Goal: Transaction & Acquisition: Purchase product/service

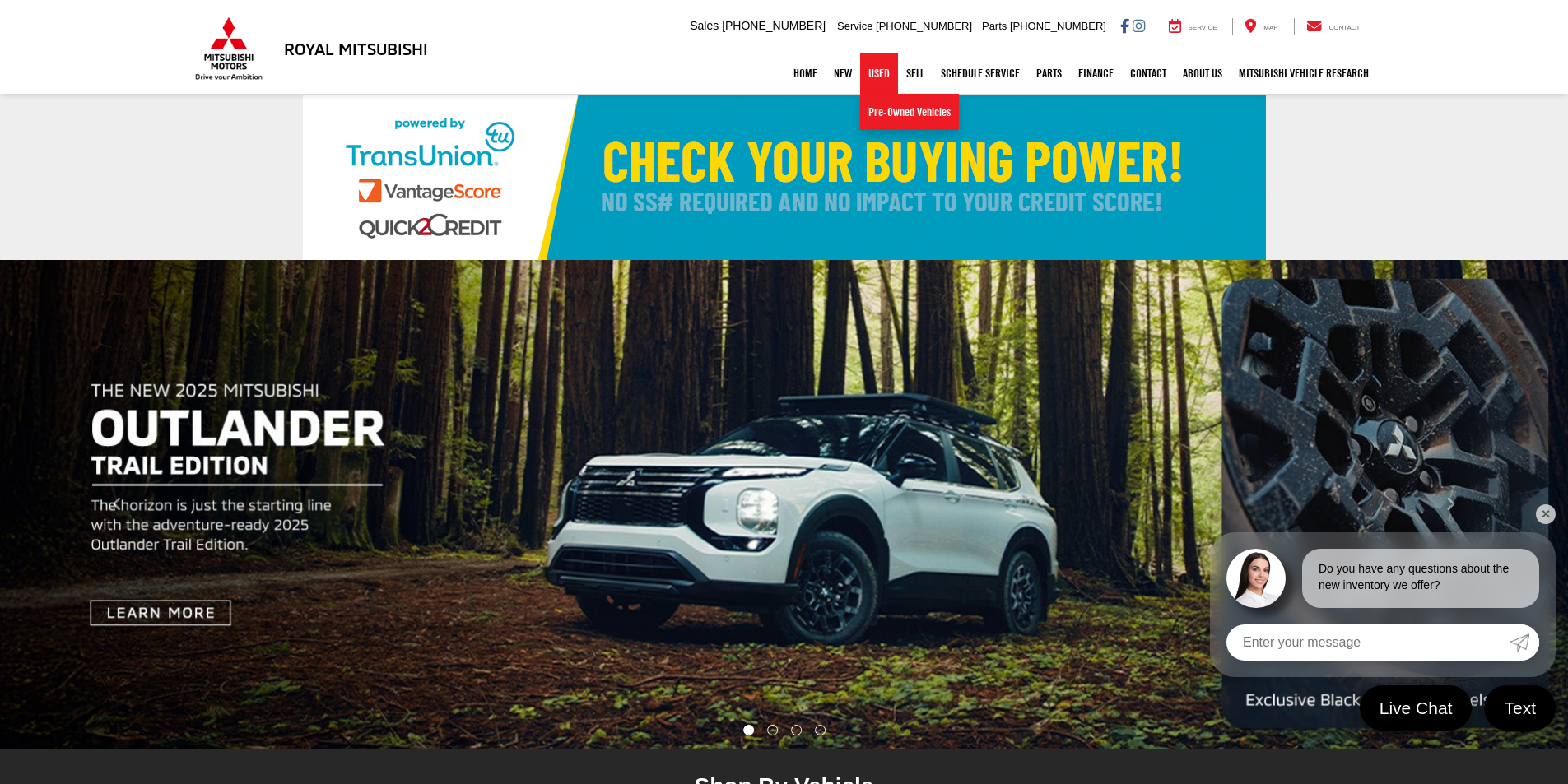
click at [862, 74] on link "Used" at bounding box center [878, 73] width 38 height 41
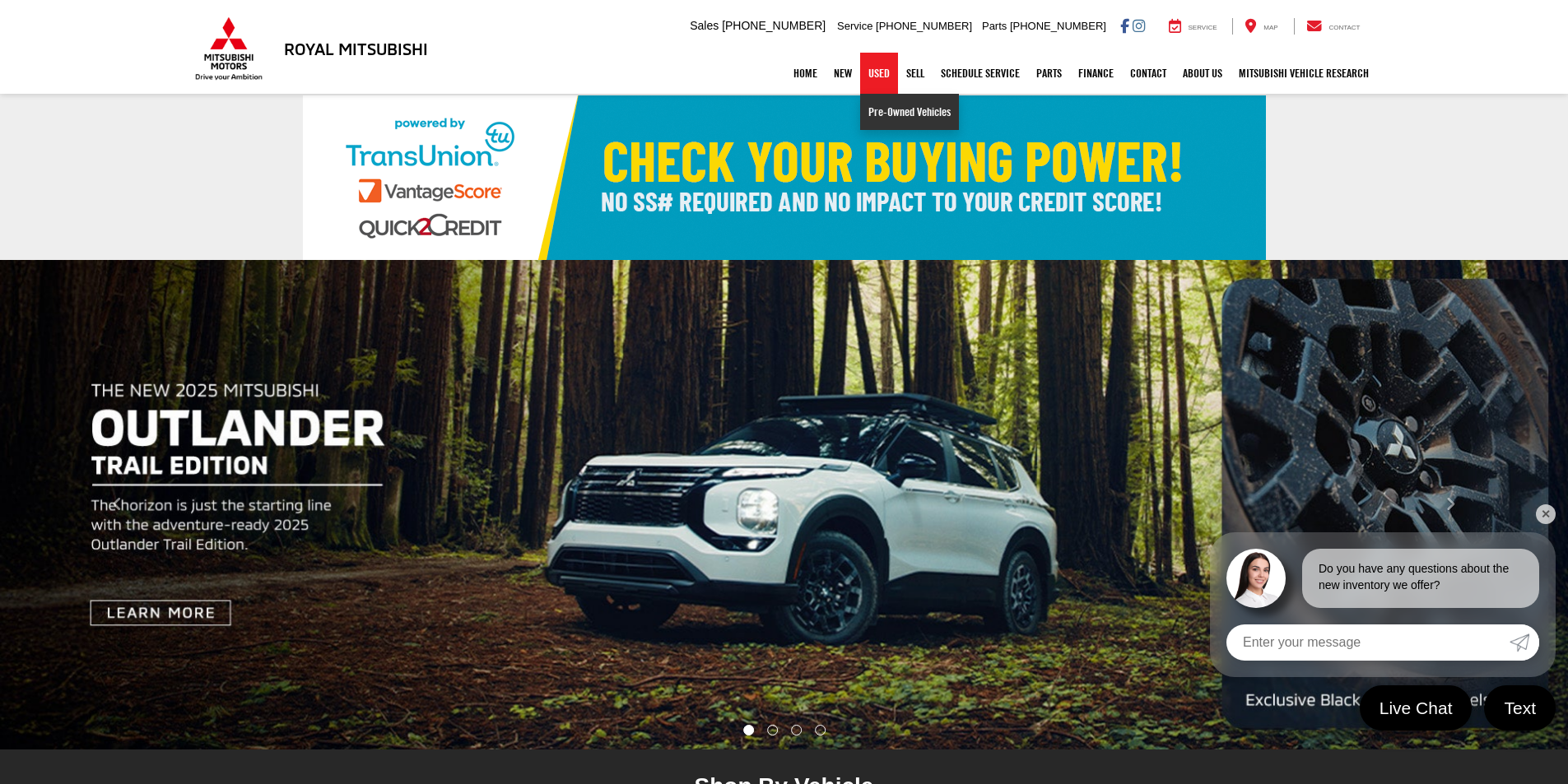
click at [879, 106] on link "Pre-Owned Vehicles" at bounding box center [909, 111] width 99 height 36
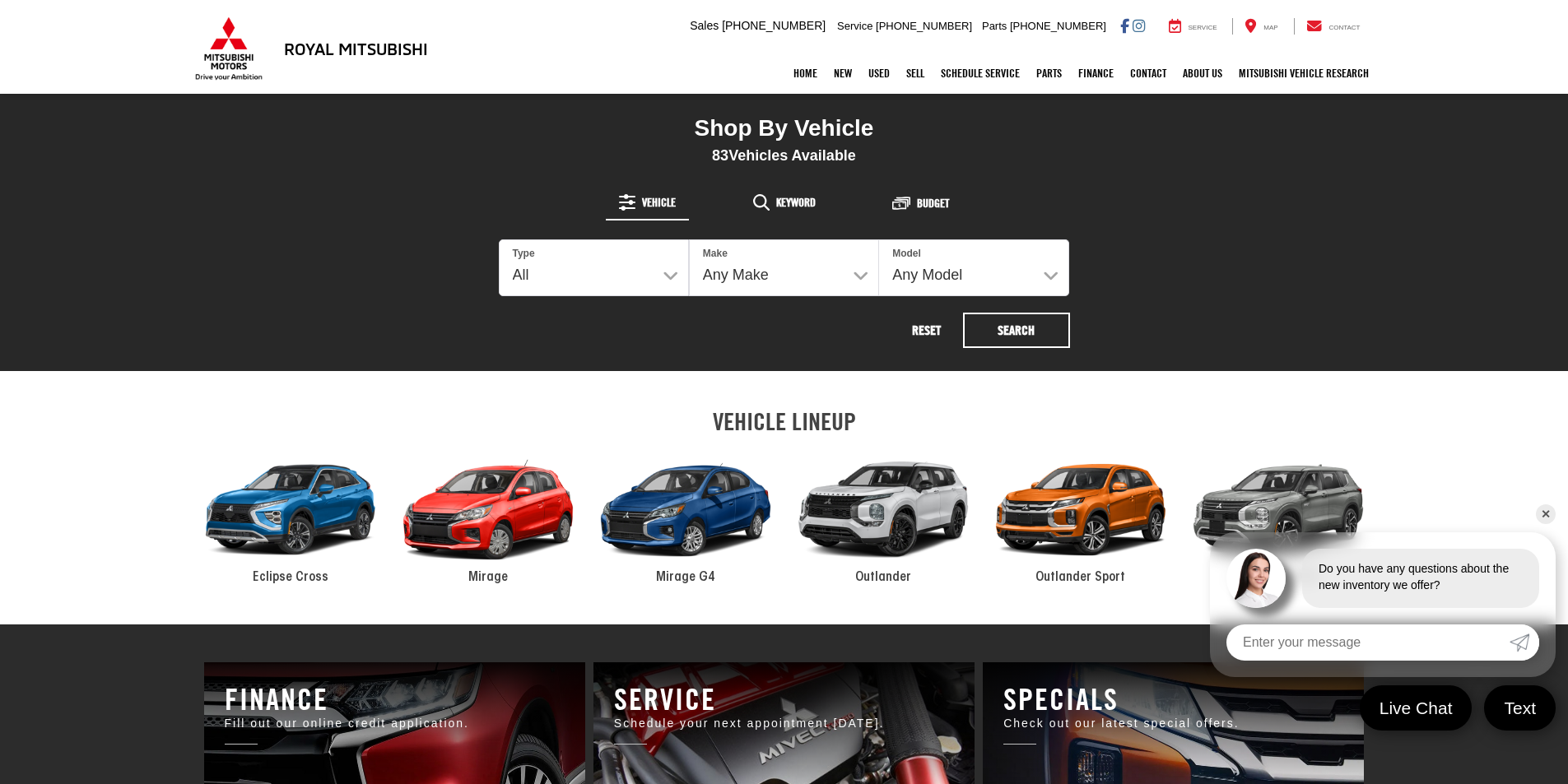
scroll to position [576, 0]
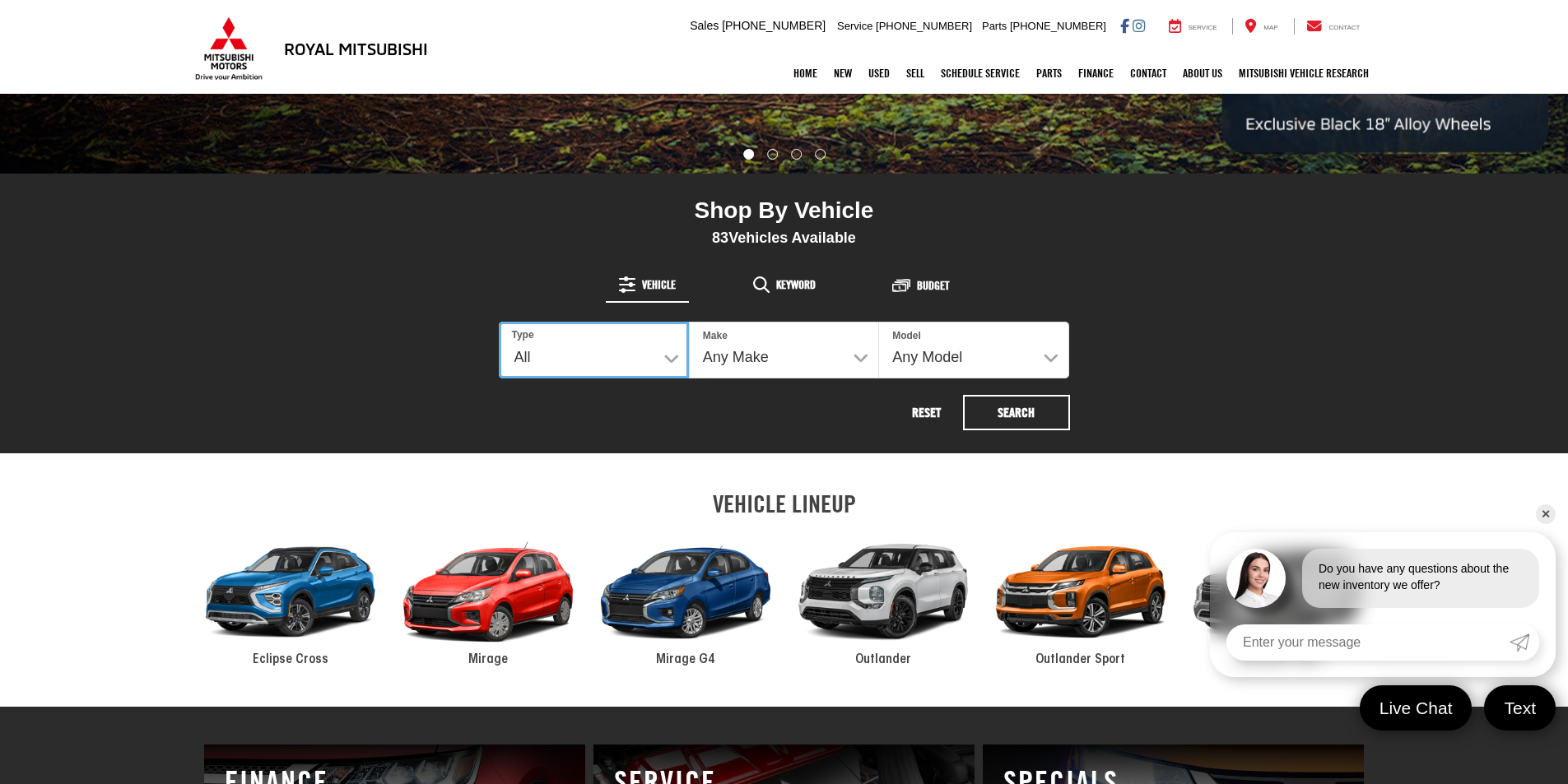
click at [661, 349] on select "All New Used" at bounding box center [594, 349] width 190 height 57
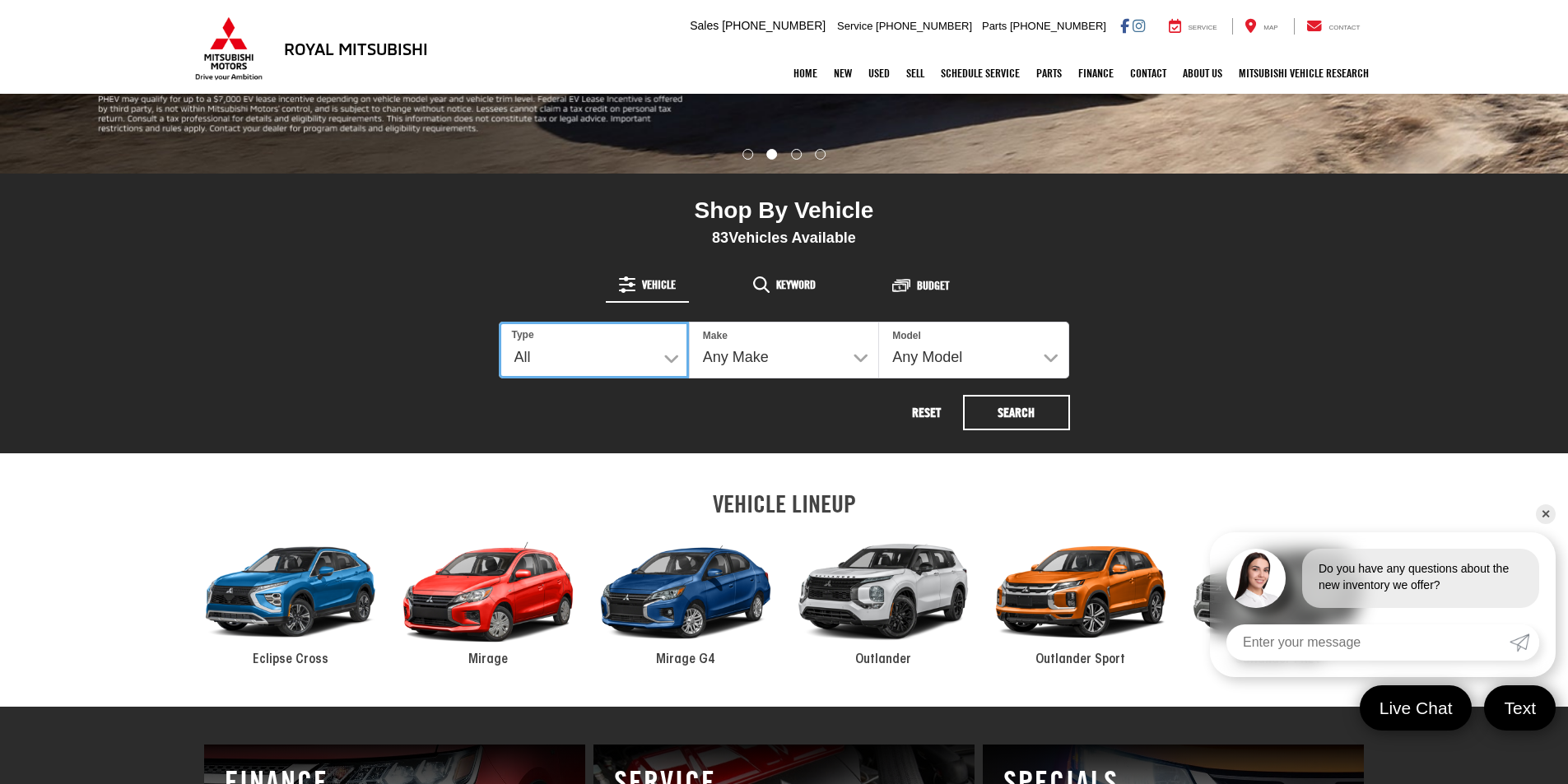
select select "Type:U"
click at [499, 321] on select "All New Used" at bounding box center [594, 349] width 190 height 57
select select
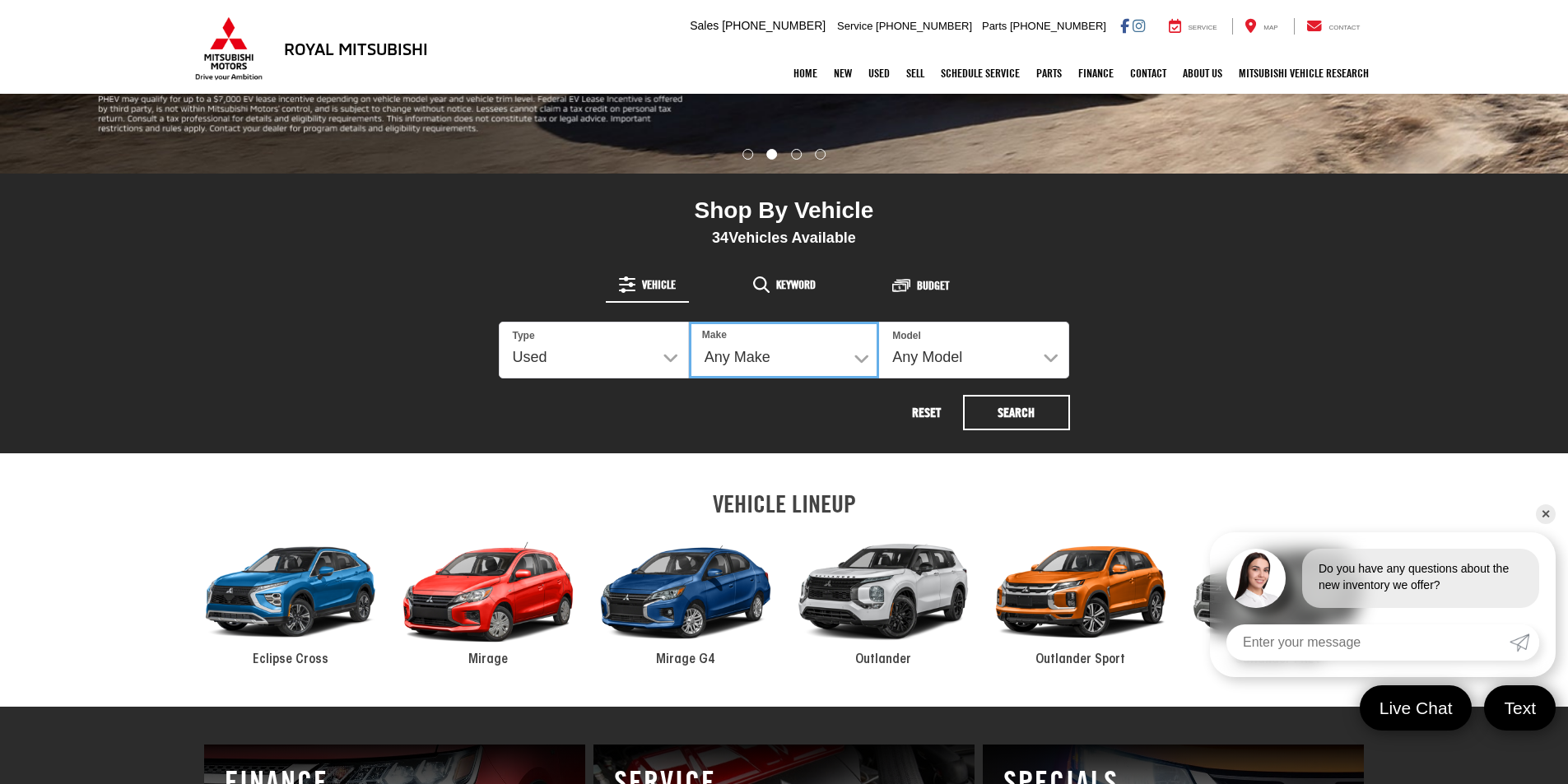
click at [763, 353] on select "Any Make Buick Chevrolet Dodge Ford GMC Honda Hyundai Mitsubishi Nissan Toyota" at bounding box center [784, 349] width 190 height 57
select select "GMC"
click at [689, 321] on select "Any Make Buick Chevrolet Dodge Ford GMC Honda Hyundai Mitsubishi Nissan Toyota" at bounding box center [784, 349] width 190 height 57
click at [982, 411] on button "Search" at bounding box center [1016, 412] width 107 height 36
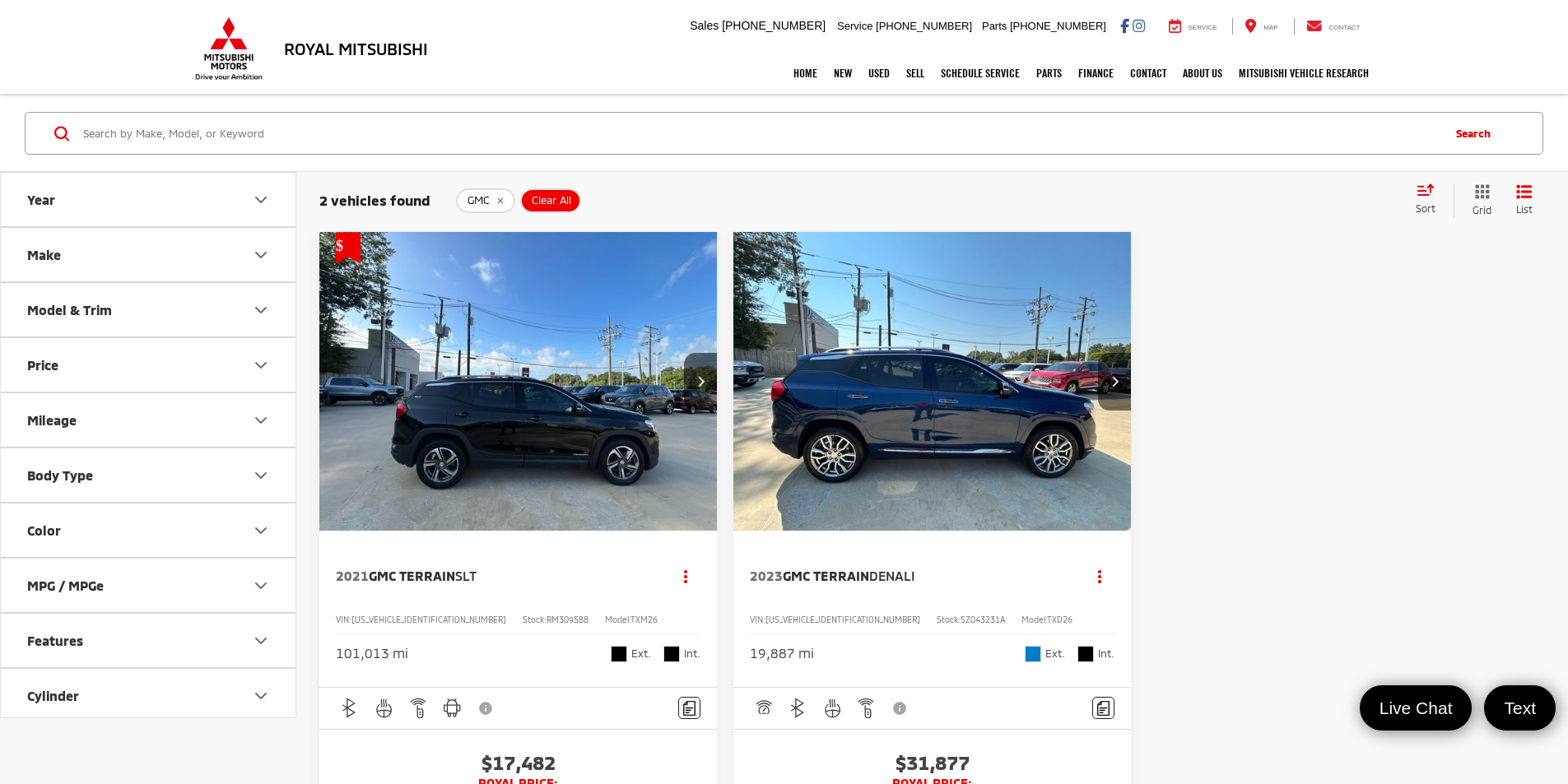
click at [1111, 376] on icon "Next image" at bounding box center [1115, 381] width 8 height 12
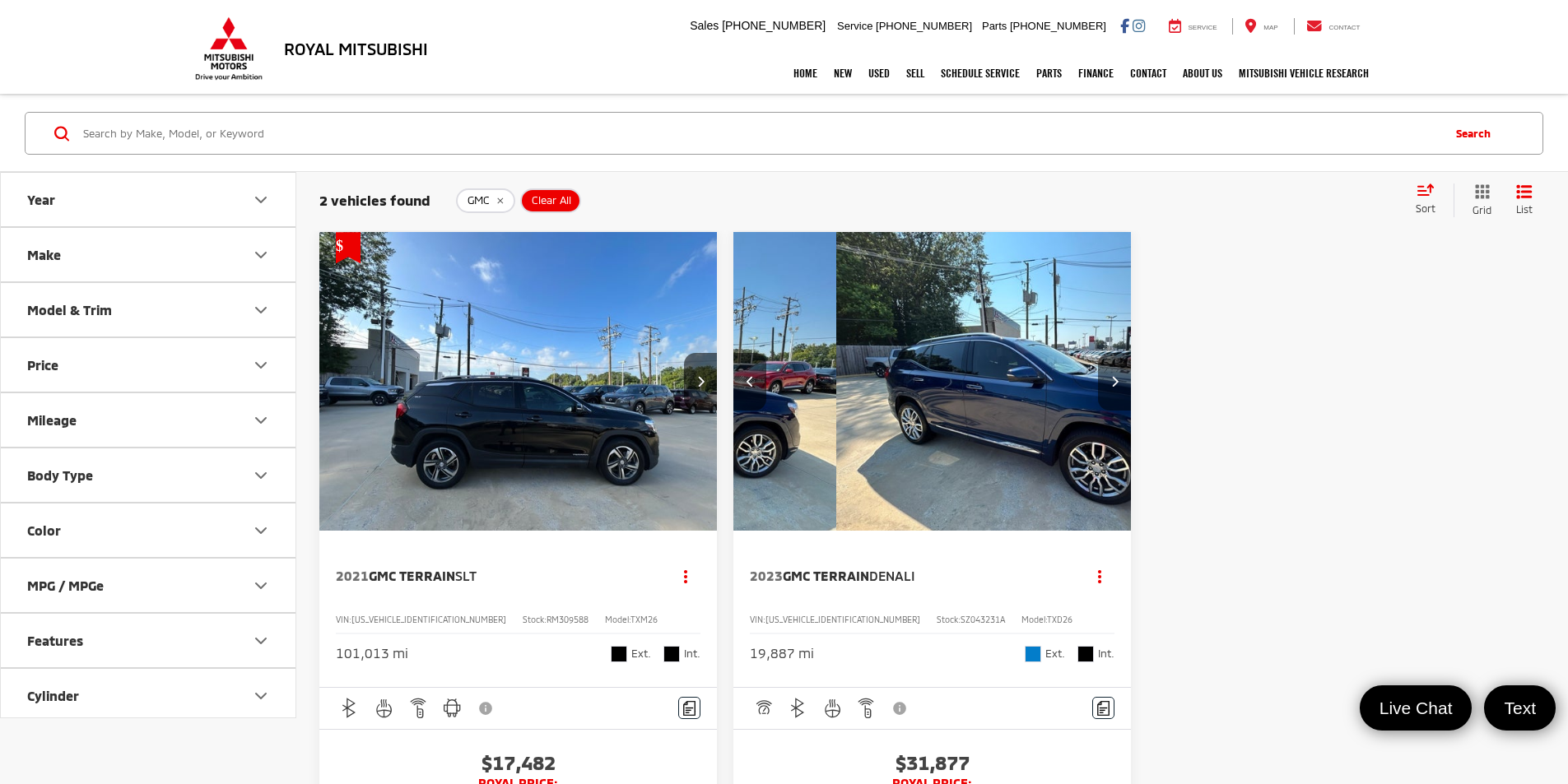
click at [1111, 376] on icon "Next image" at bounding box center [1115, 381] width 8 height 12
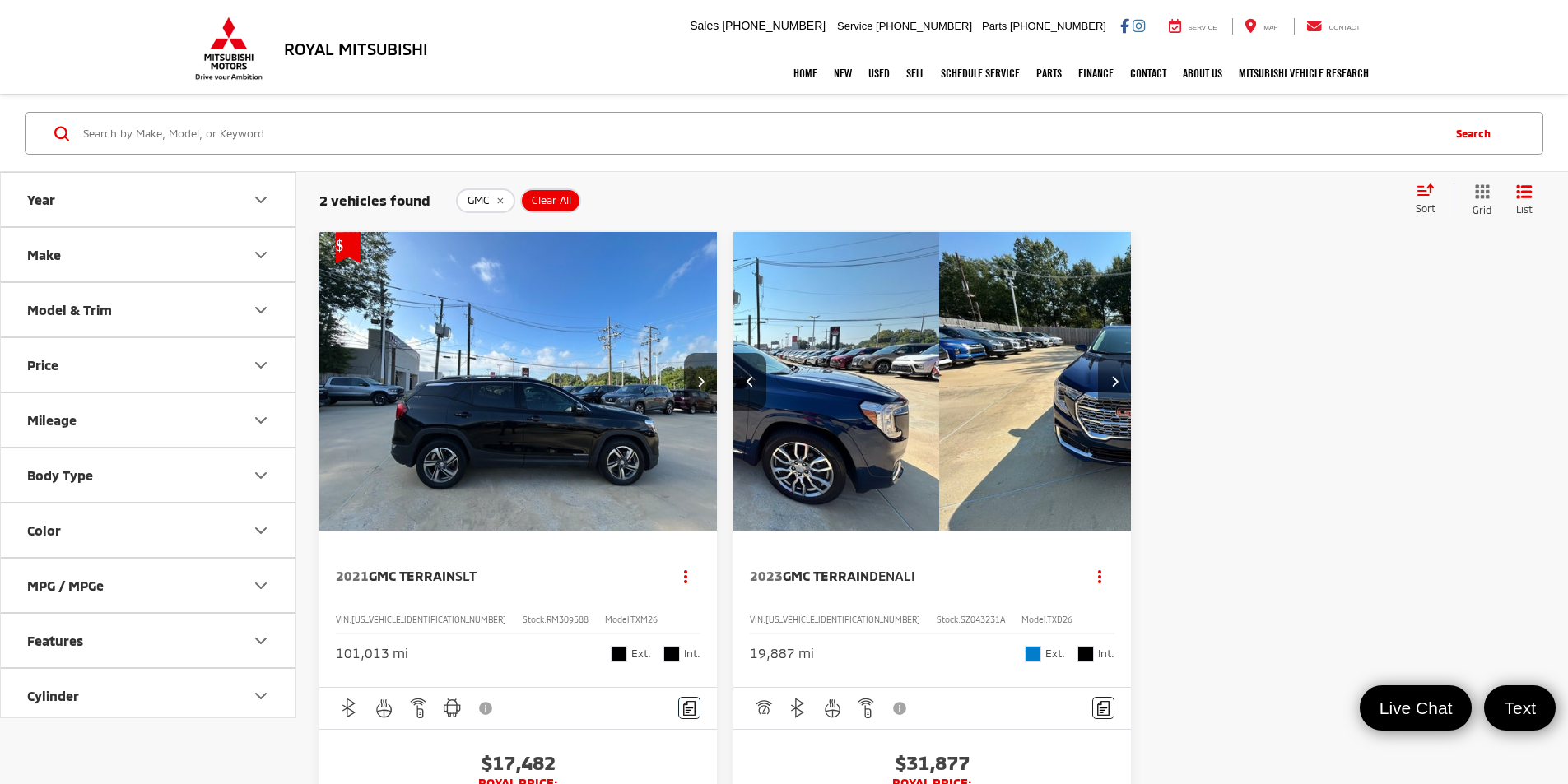
click at [1111, 376] on icon "Next image" at bounding box center [1115, 381] width 8 height 12
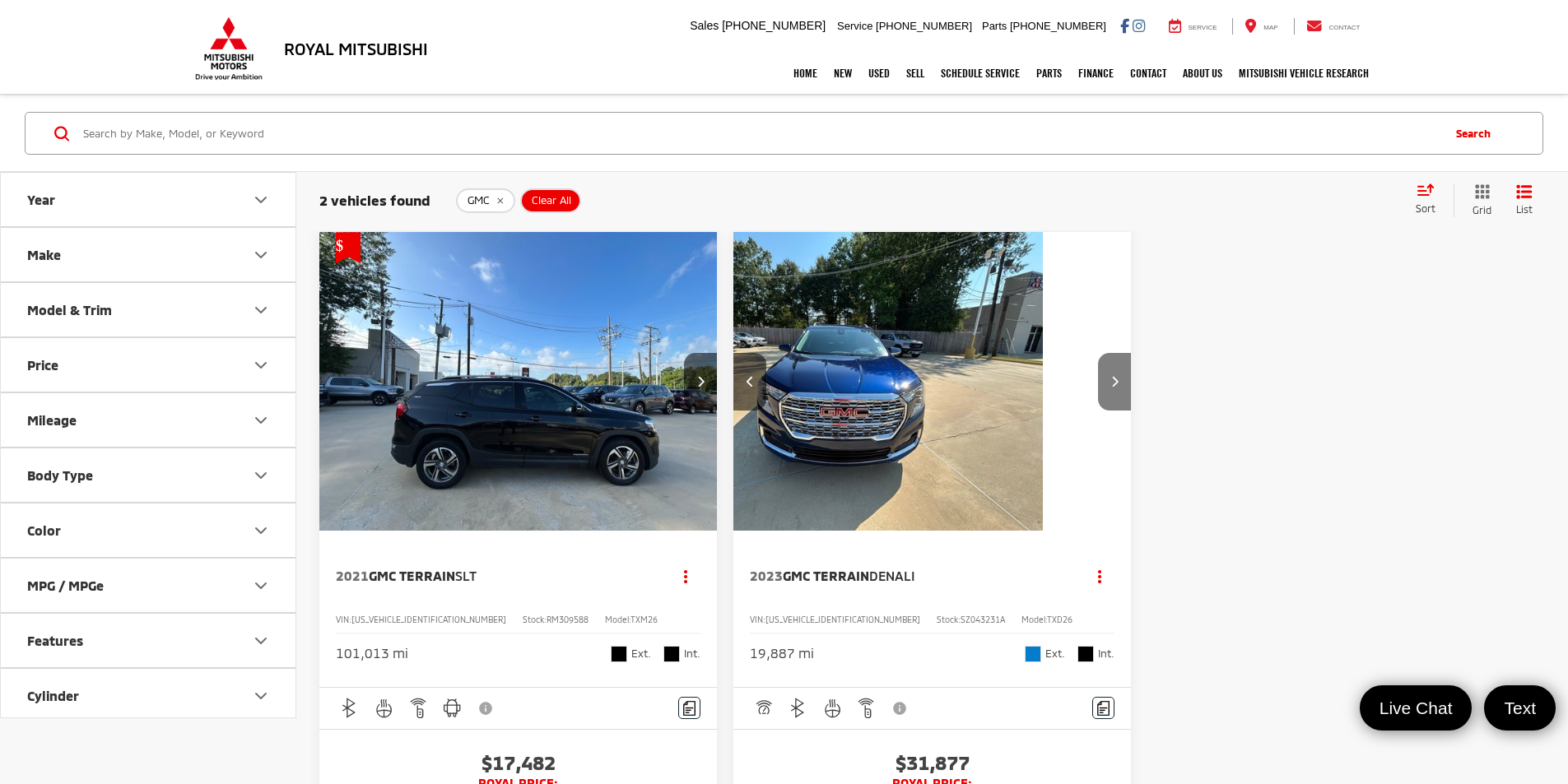
click at [1111, 376] on icon "Next image" at bounding box center [1115, 381] width 8 height 12
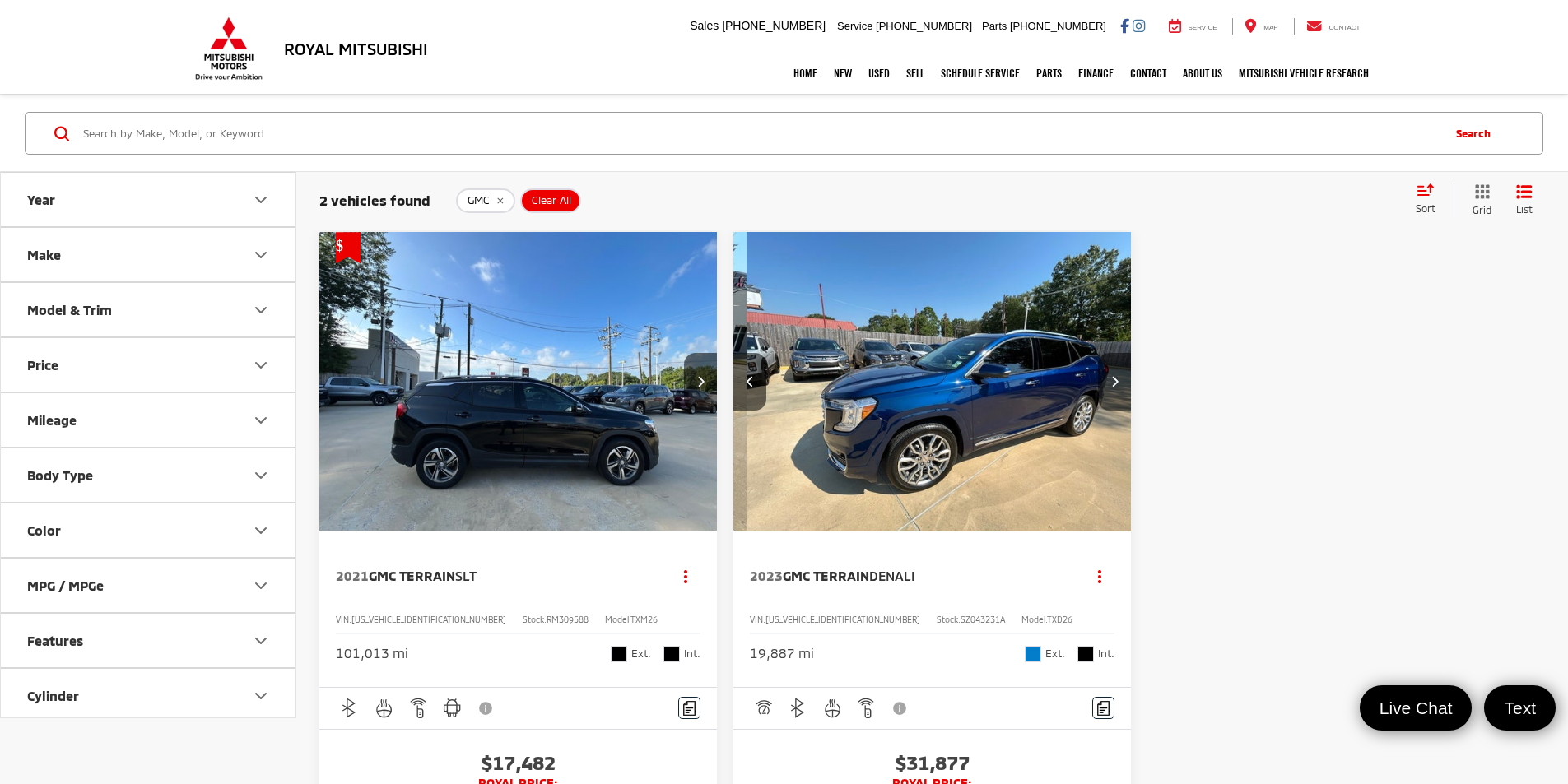
click at [1111, 376] on icon "Next image" at bounding box center [1115, 381] width 8 height 12
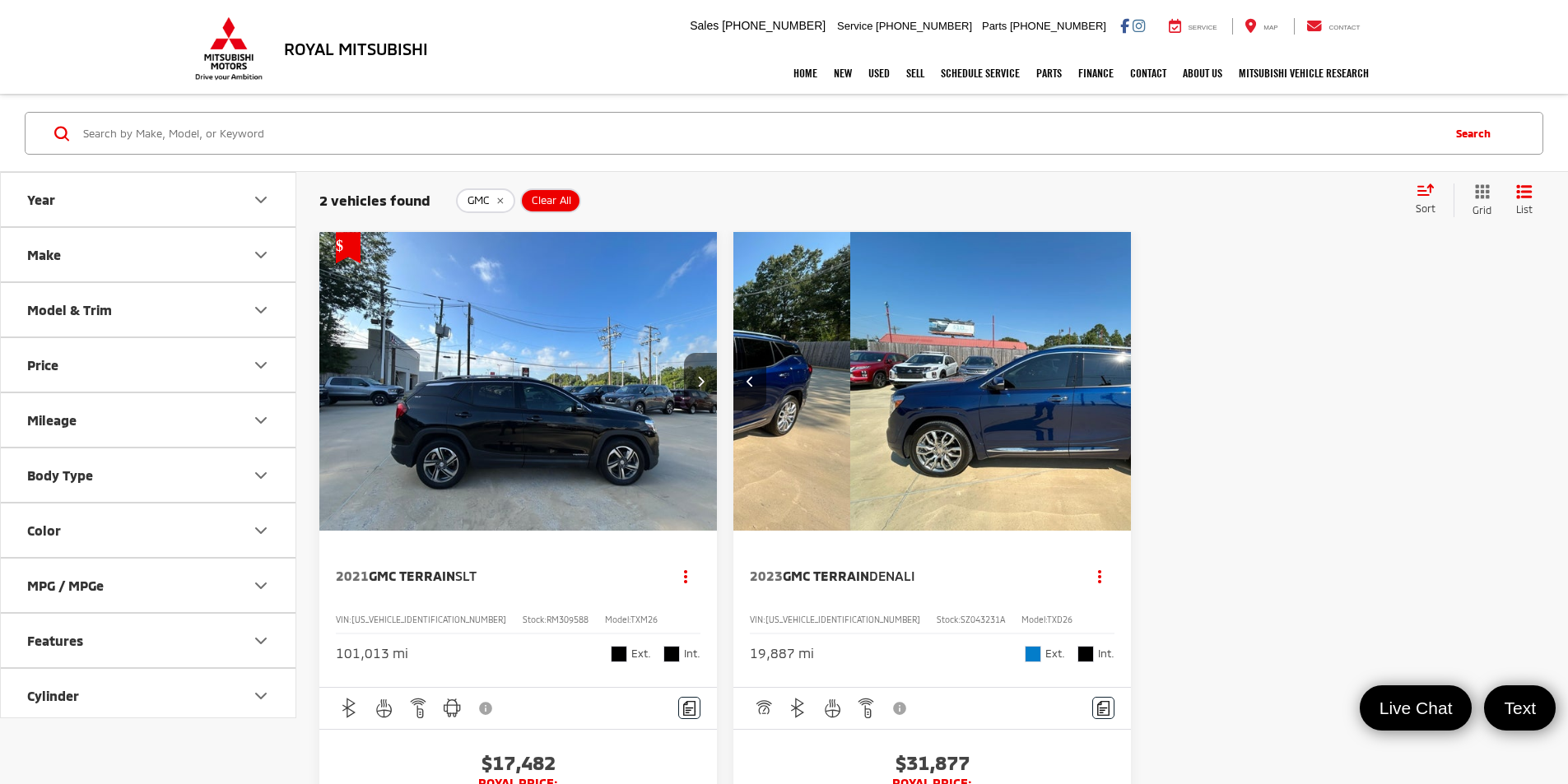
click at [684, 357] on button "Next image" at bounding box center [700, 381] width 33 height 57
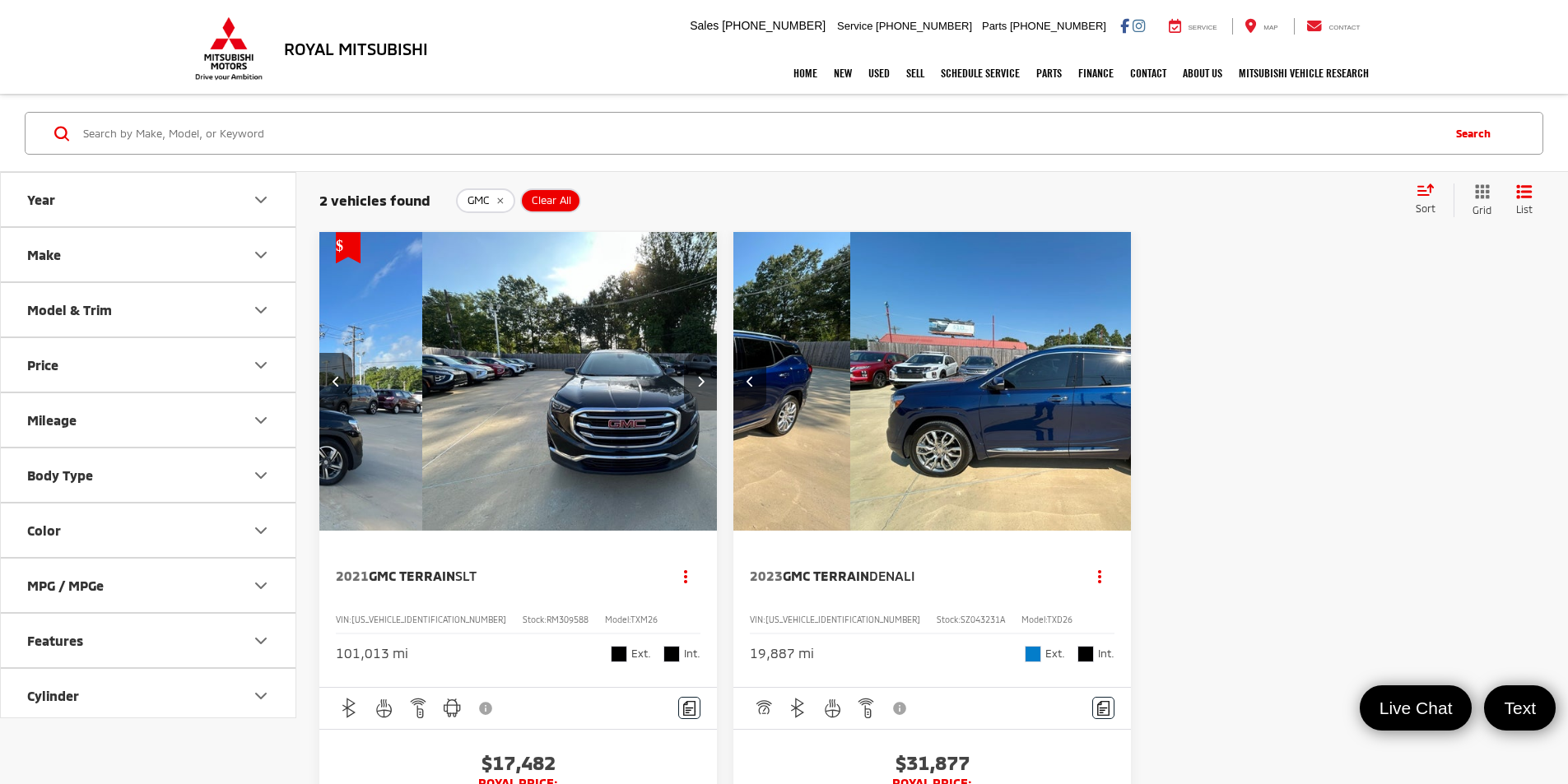
click at [684, 353] on button "Next image" at bounding box center [700, 381] width 33 height 57
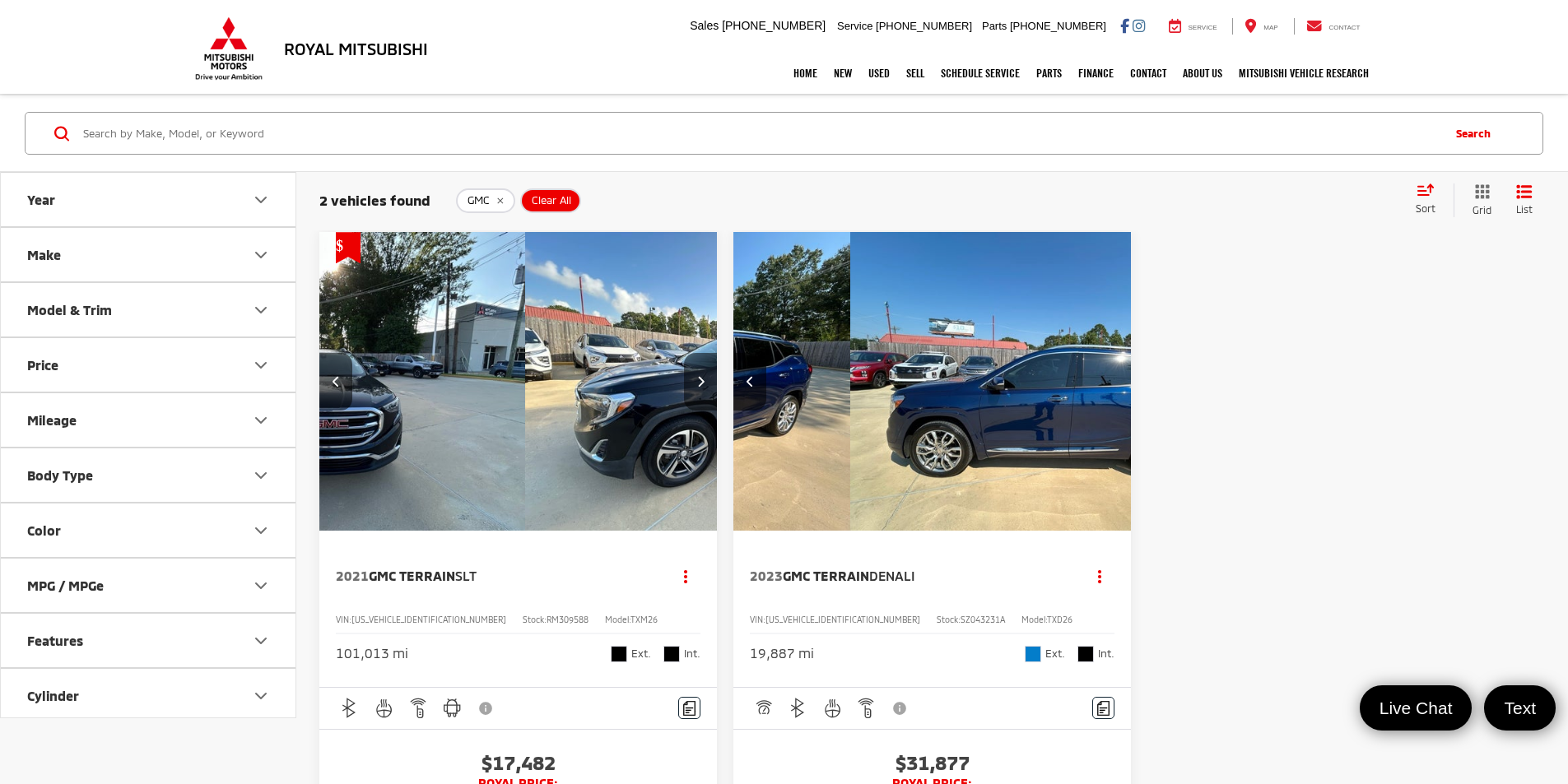
click at [684, 353] on button "Next image" at bounding box center [700, 381] width 33 height 57
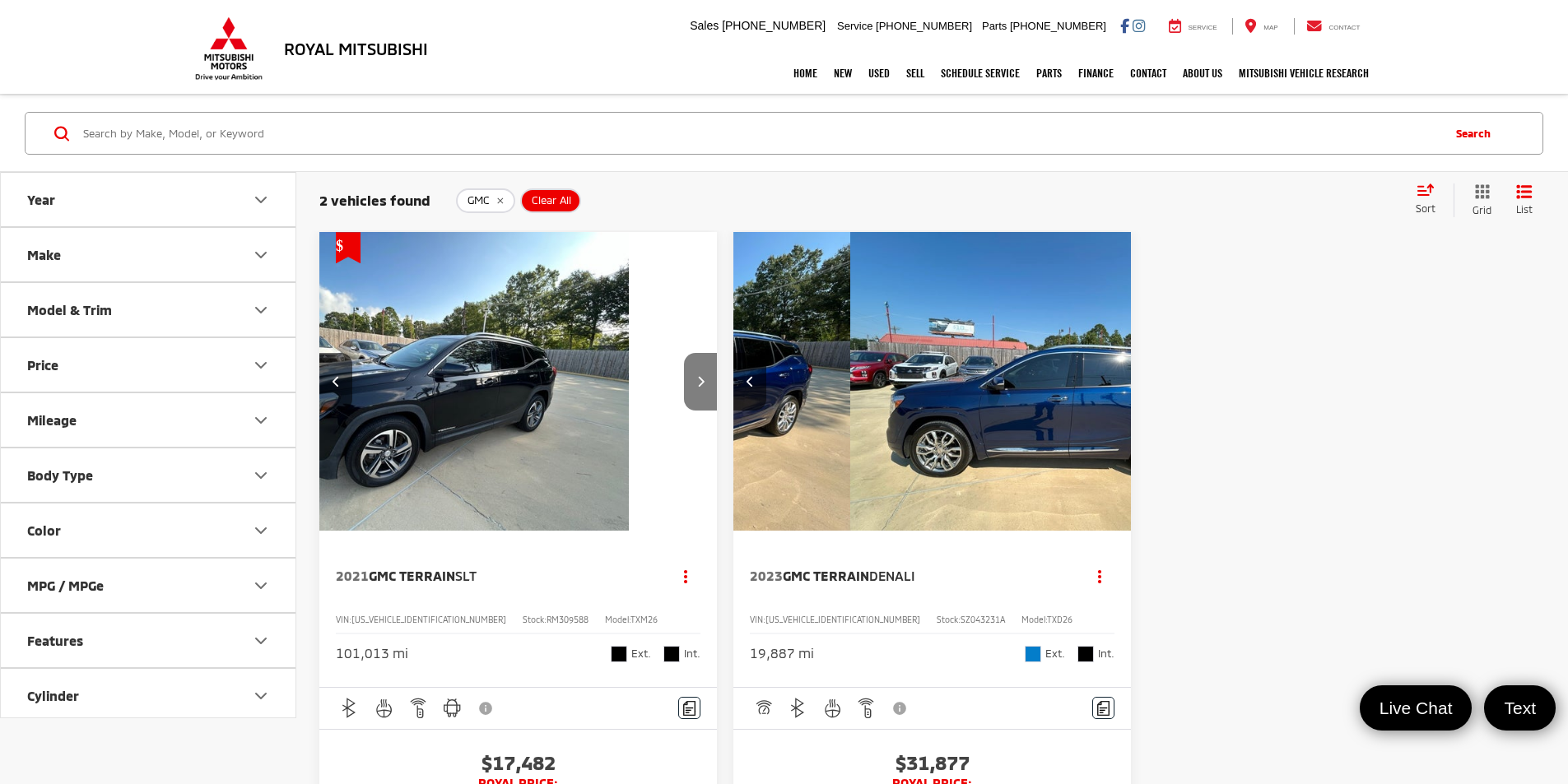
click at [684, 353] on button "Next image" at bounding box center [700, 381] width 33 height 57
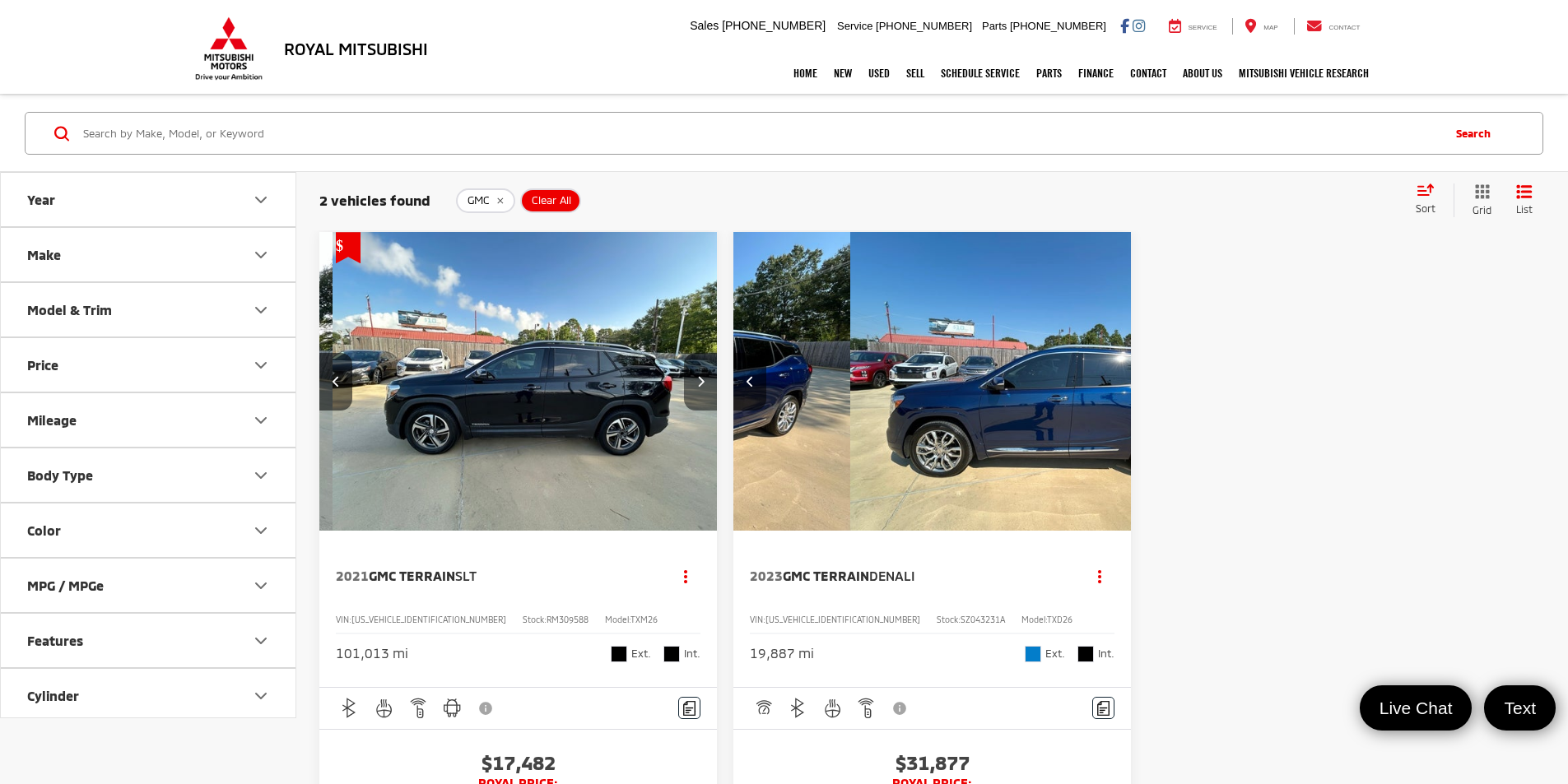
click at [684, 353] on button "Next image" at bounding box center [700, 381] width 33 height 57
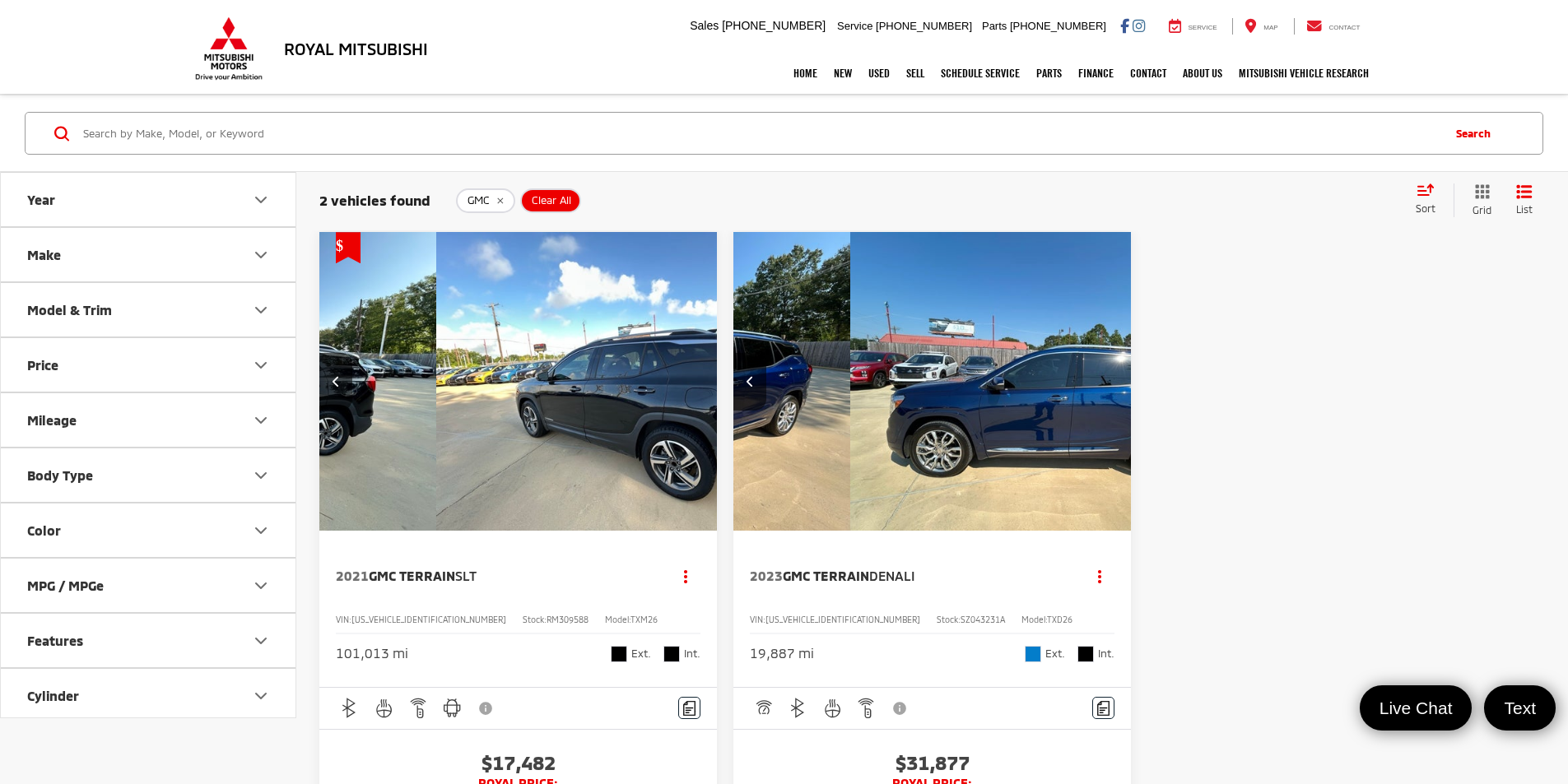
click at [836, 353] on div "View More" at bounding box center [1035, 382] width 400 height 300
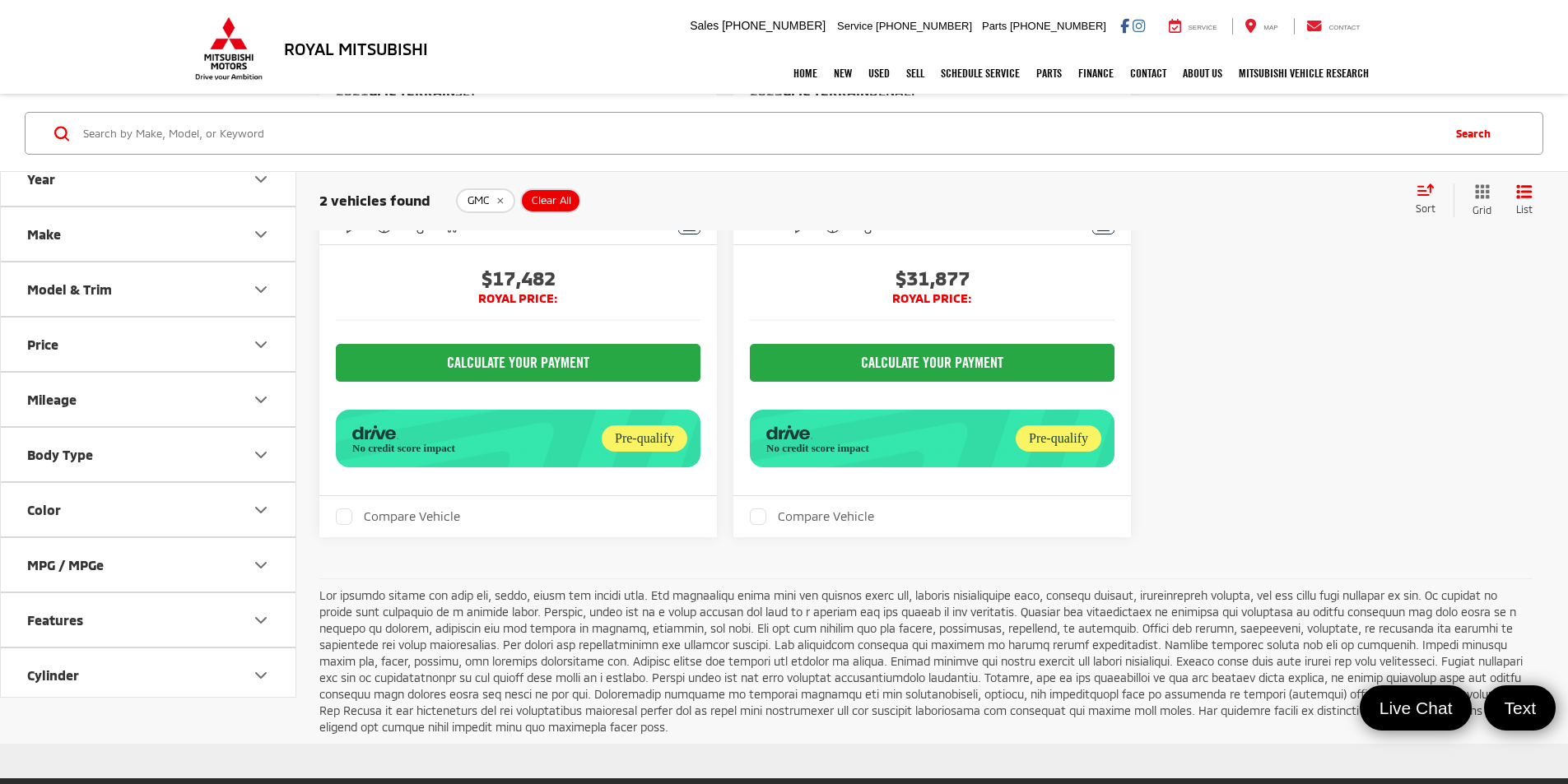
scroll to position [74, 0]
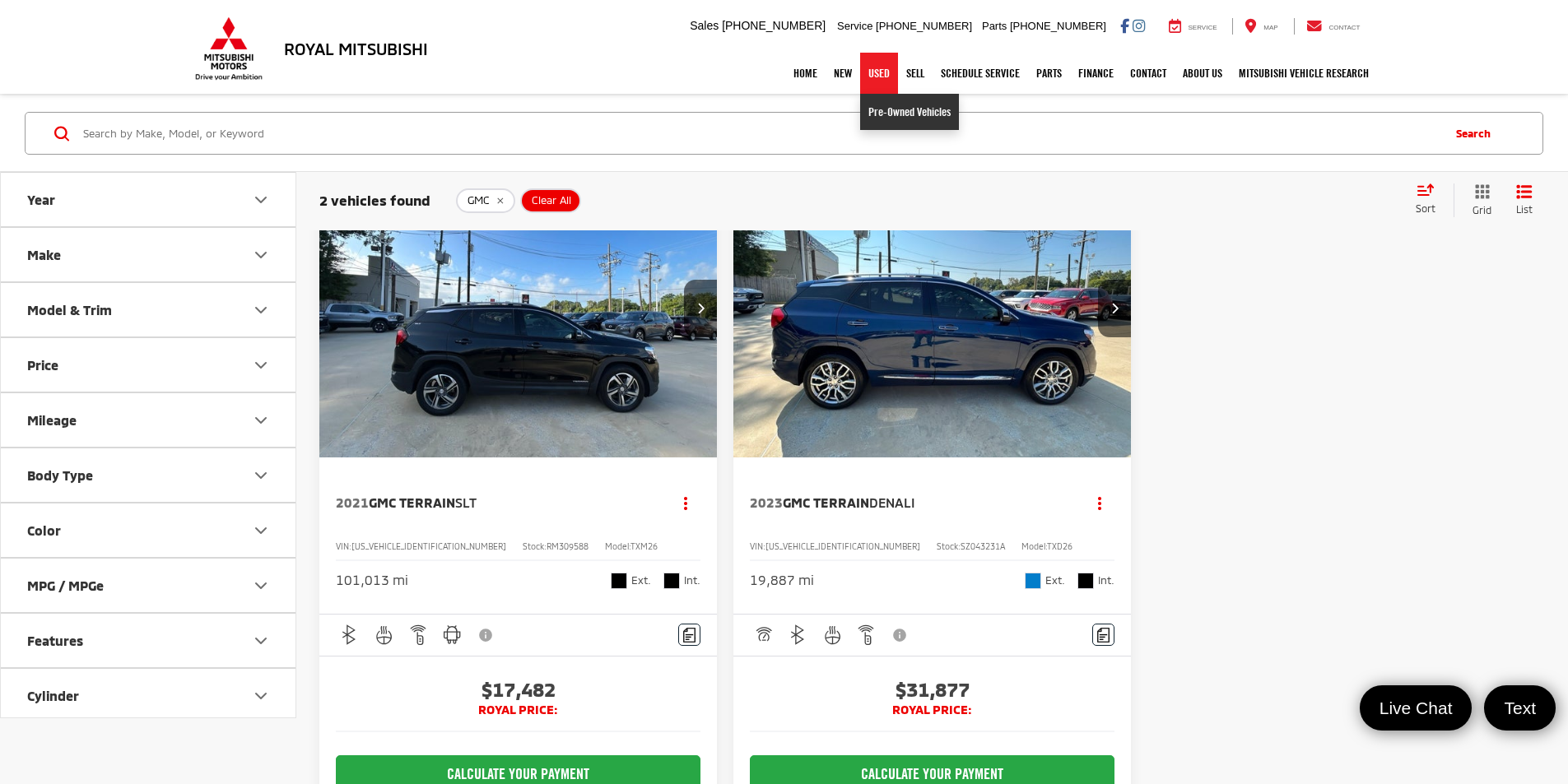
click at [869, 107] on link "Pre-Owned Vehicles" at bounding box center [909, 111] width 99 height 36
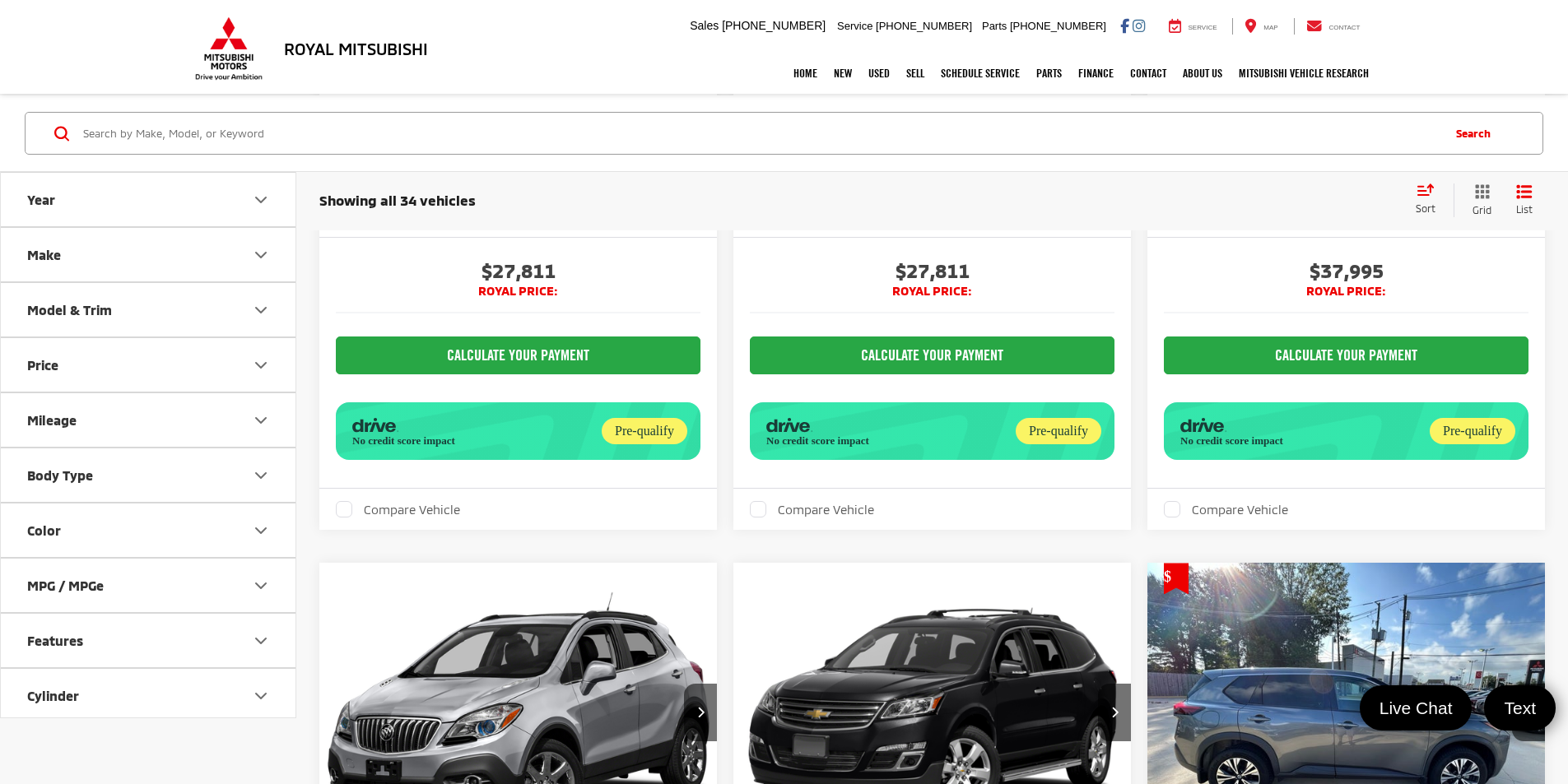
scroll to position [1560, 0]
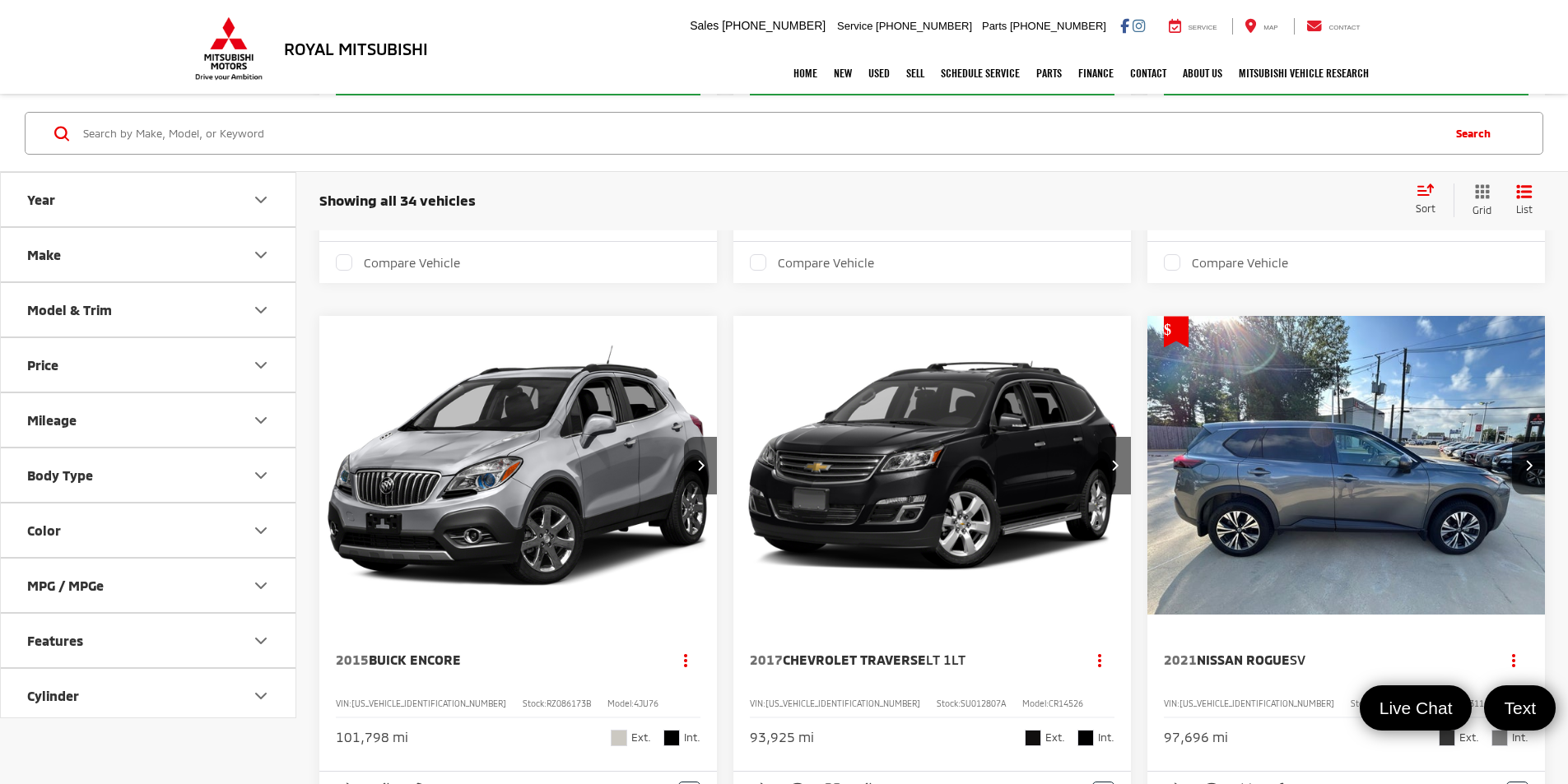
click at [134, 476] on button "Body Type" at bounding box center [149, 474] width 296 height 53
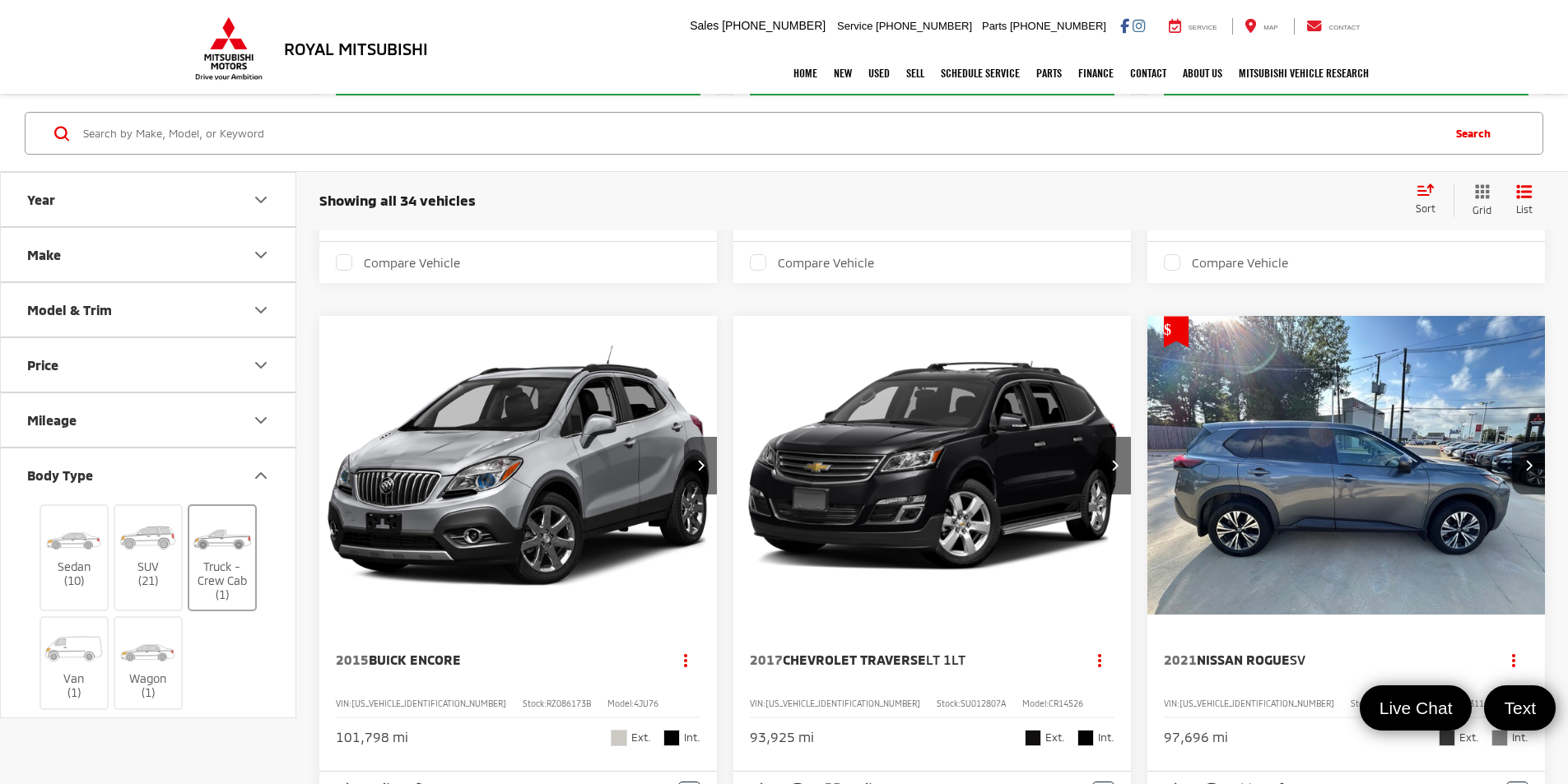
click at [215, 560] on label "Truck - Crew Cab (1)" at bounding box center [222, 558] width 67 height 88
click at [0, 0] on input "Truck - Crew Cab (1)" at bounding box center [0, 0] width 0 height 0
